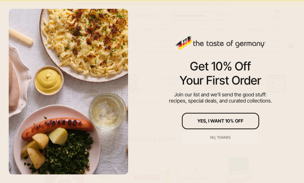
scroll to position [137, 0]
click at [219, 138] on div "No, thanks" at bounding box center [220, 138] width 20 height 4
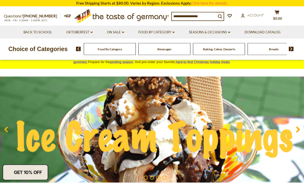
scroll to position [5, 0]
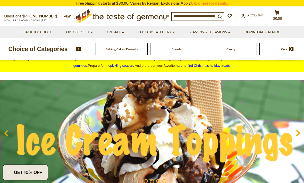
click at [38, 50] on div "Beverages" at bounding box center [12, 49] width 52 height 12
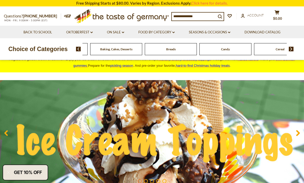
scroll to position [0, 0]
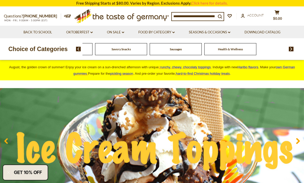
click at [94, 50] on div "Pickled Vegetables" at bounding box center [66, 49] width 55 height 12
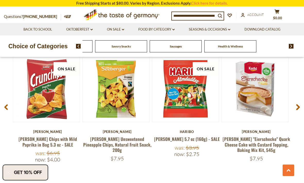
scroll to position [361, 0]
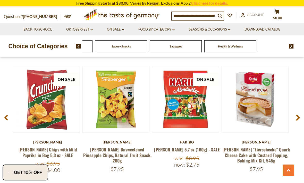
click at [208, 15] on input at bounding box center [194, 15] width 44 height 7
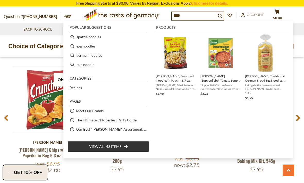
click at [98, 58] on li "german noodles" at bounding box center [108, 55] width 82 height 9
type input "**********"
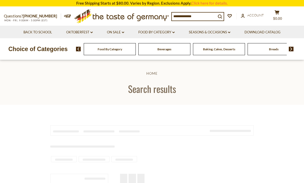
type input "**********"
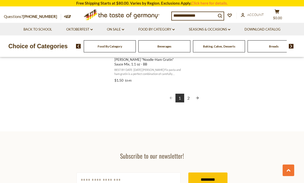
scroll to position [963, 0]
click at [199, 99] on link "Next page" at bounding box center [197, 98] width 9 height 9
